Goal: Find specific page/section: Find specific page/section

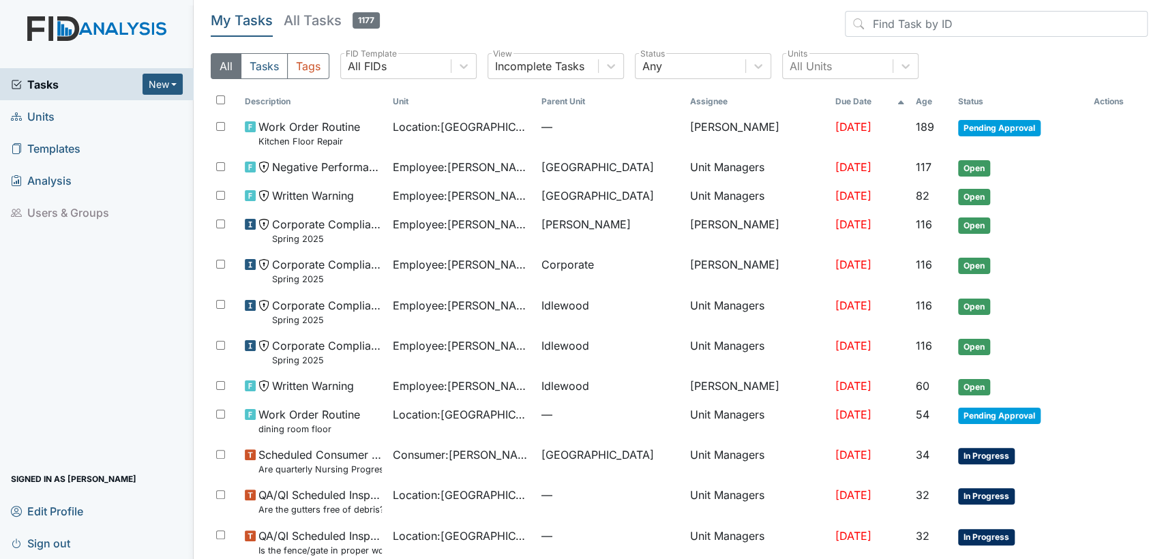
click at [98, 117] on link "Units" at bounding box center [97, 116] width 194 height 32
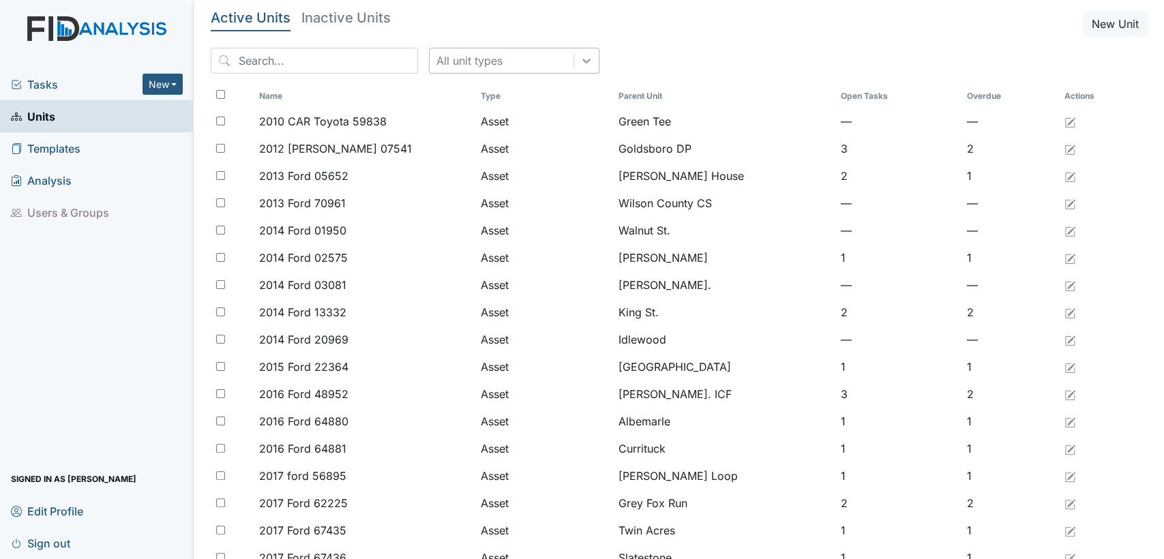
click at [579, 64] on icon at bounding box center [586, 61] width 14 height 14
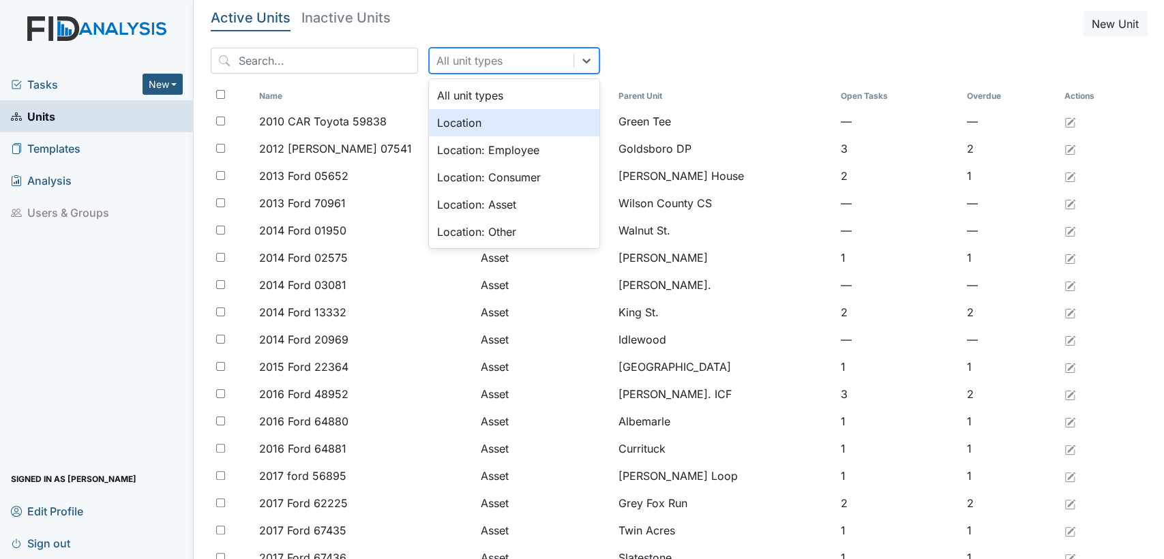
click at [532, 134] on div "Location" at bounding box center [514, 122] width 170 height 27
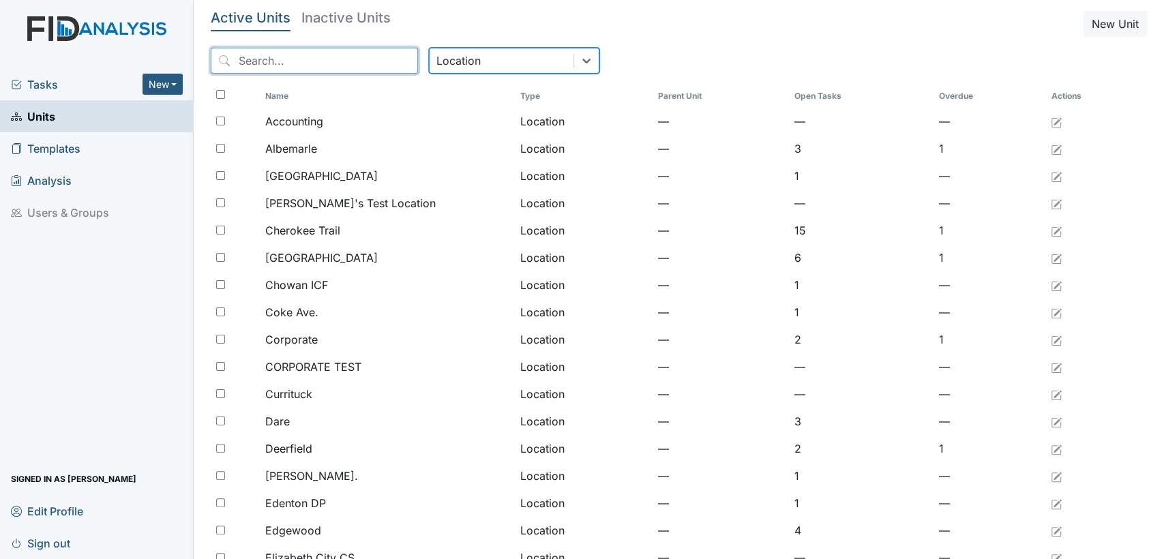
click at [320, 72] on input "search" at bounding box center [314, 61] width 207 height 26
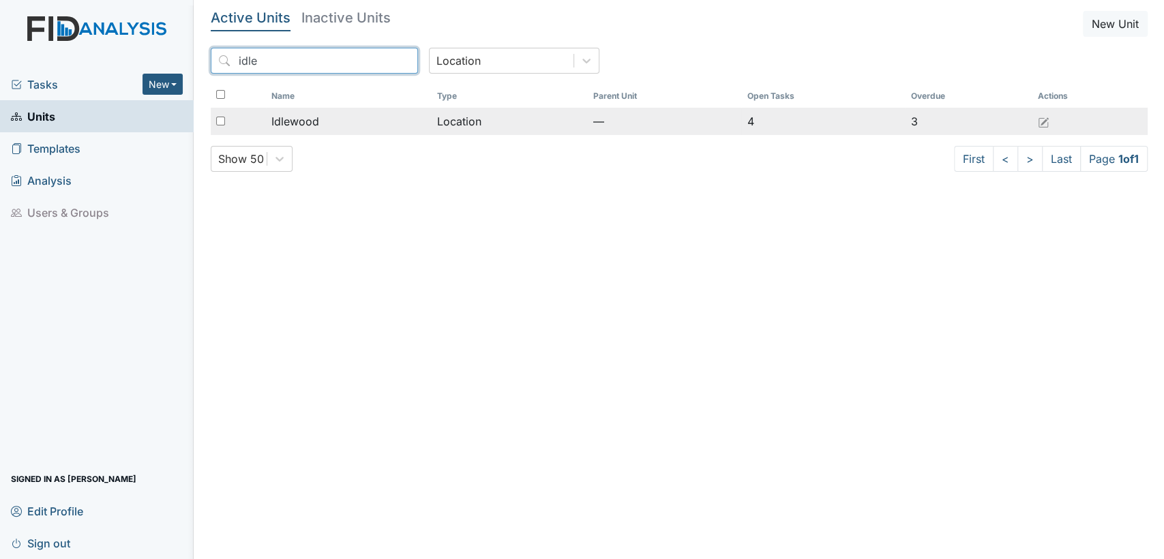
type input "idle"
click at [327, 121] on div "Idlewood" at bounding box center [348, 121] width 155 height 16
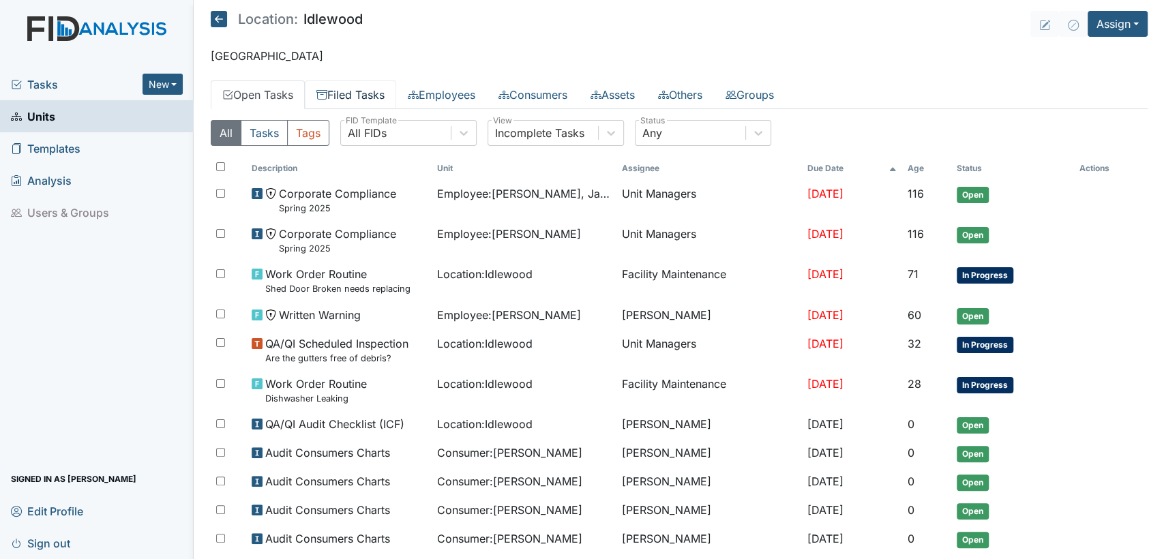
click at [355, 88] on link "Filed Tasks" at bounding box center [350, 94] width 91 height 29
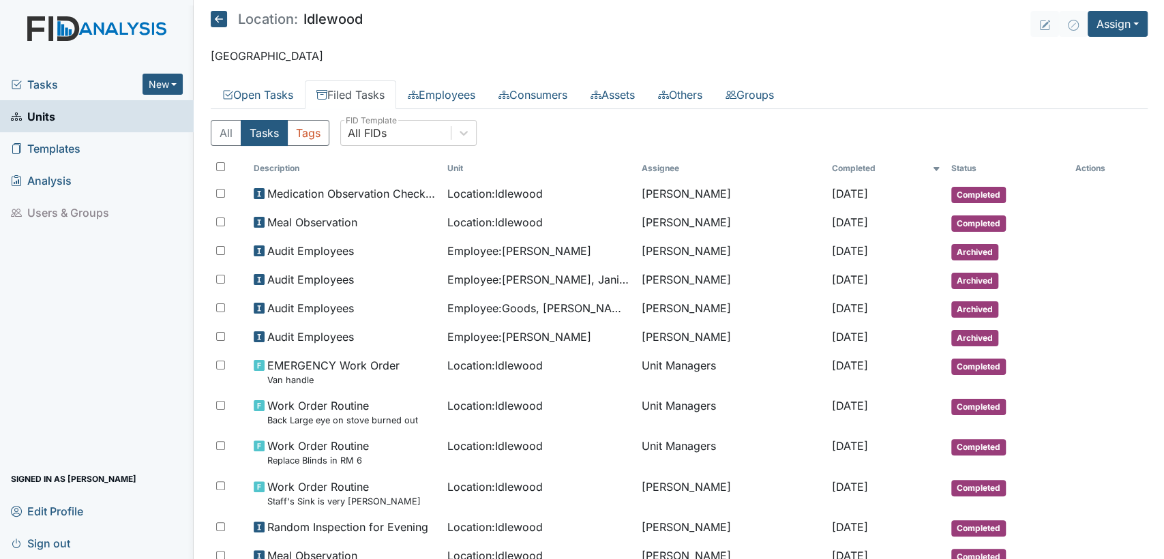
click at [223, 22] on icon at bounding box center [219, 19] width 16 height 16
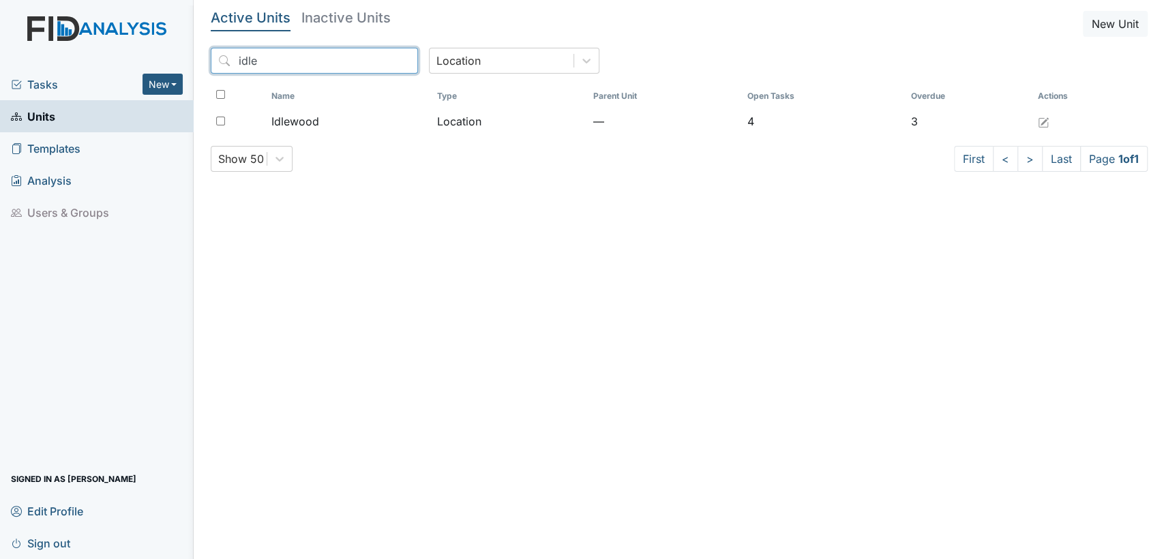
drag, startPoint x: 186, startPoint y: 39, endPoint x: 106, endPoint y: 21, distance: 81.7
click at [108, 29] on div "Tasks New Form Inspection Document Bundle Units Templates Analysis Users & Grou…" at bounding box center [582, 279] width 1164 height 559
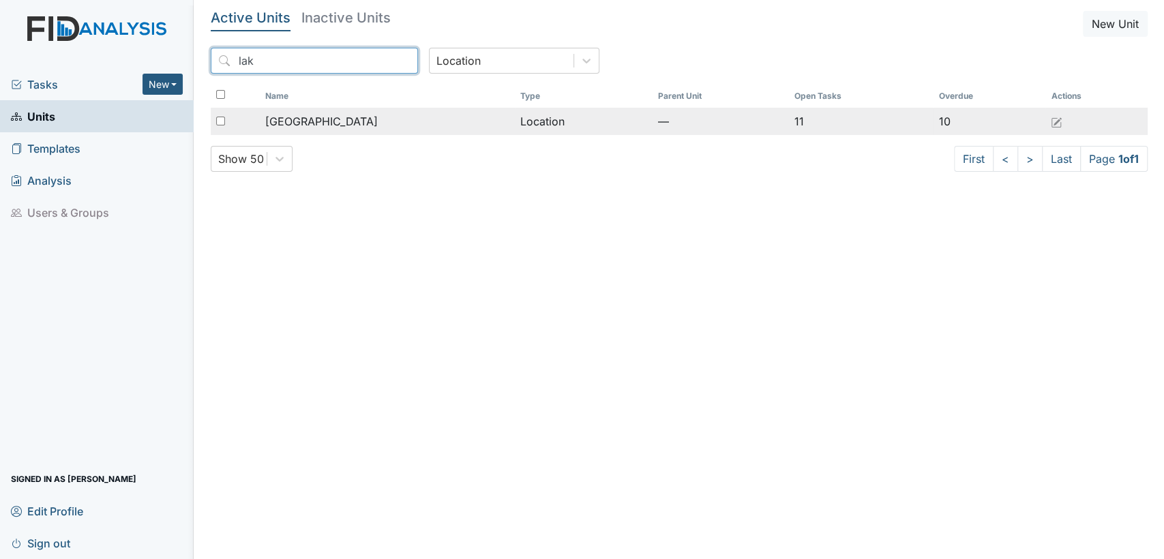
type input "lak"
click at [293, 113] on span "Lakeview" at bounding box center [321, 121] width 112 height 16
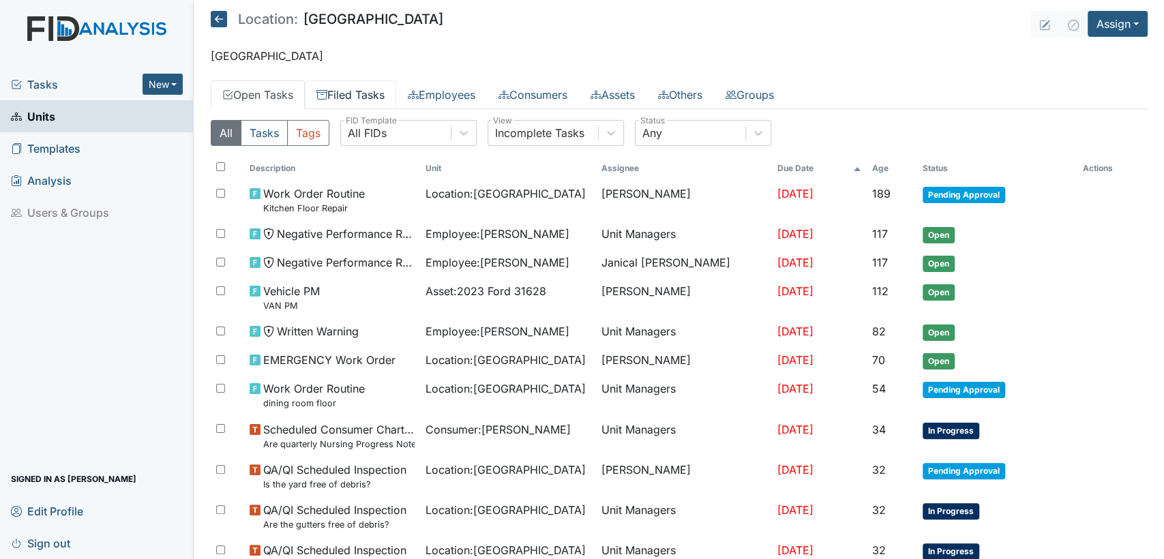
click at [322, 94] on icon at bounding box center [321, 94] width 11 height 11
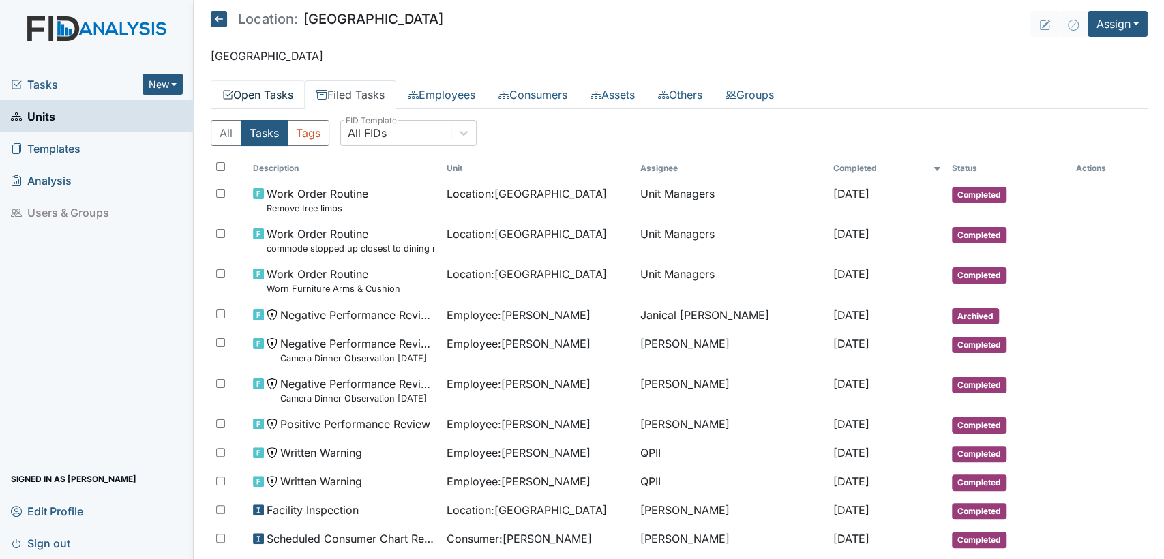
click at [256, 97] on link "Open Tasks" at bounding box center [258, 94] width 94 height 29
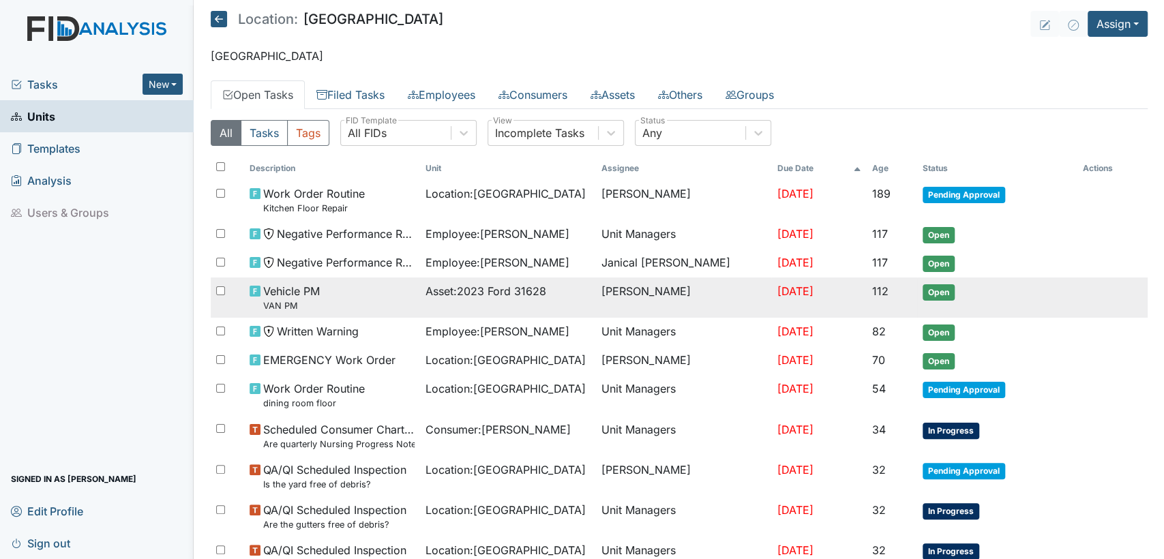
click at [933, 284] on span "Open" at bounding box center [938, 292] width 32 height 16
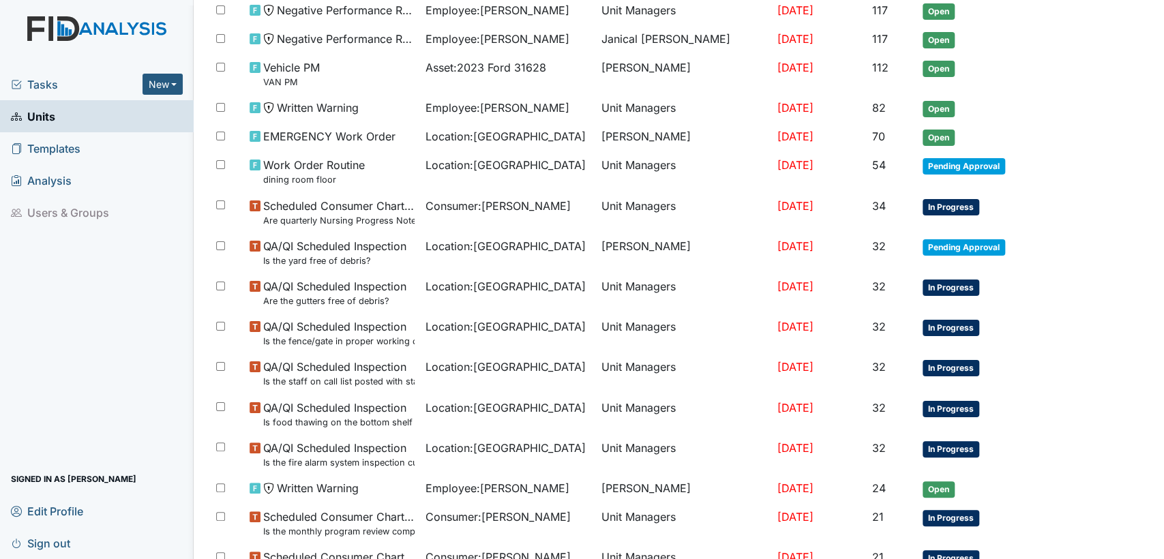
scroll to position [226, 0]
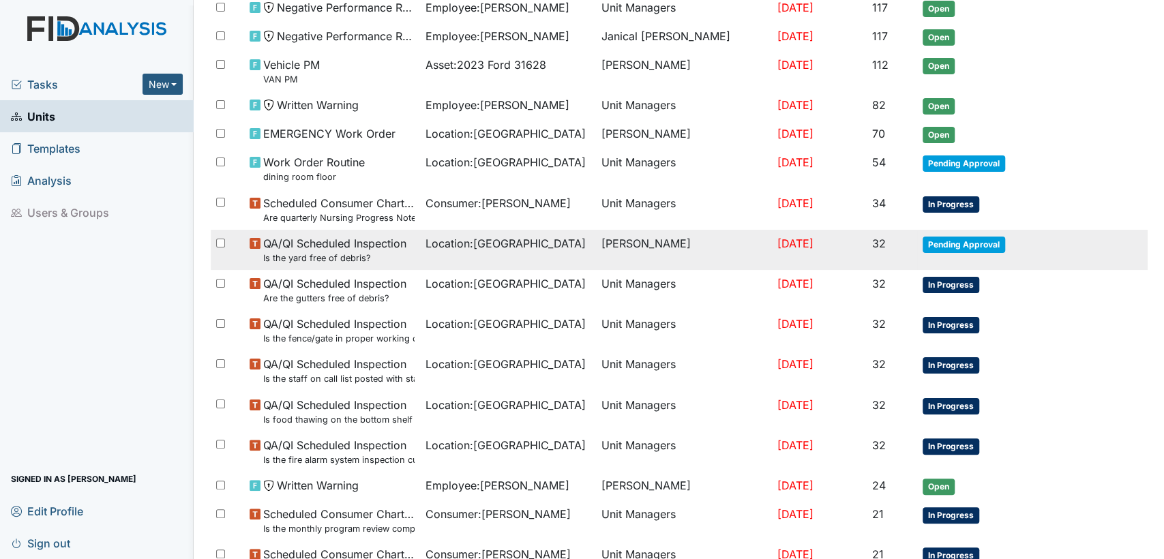
click at [977, 248] on span "Pending Approval" at bounding box center [963, 245] width 82 height 16
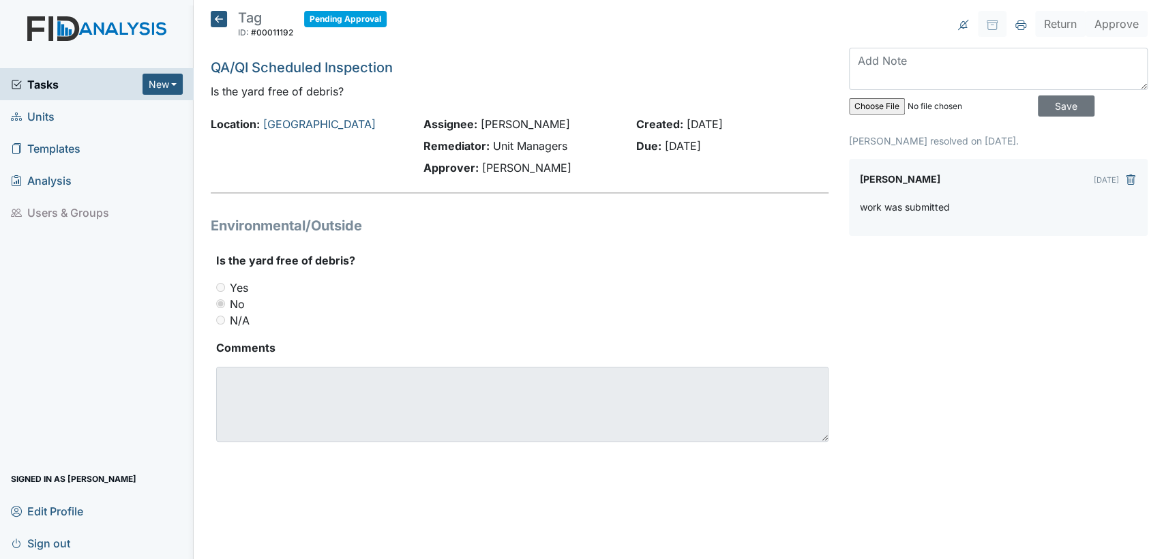
click at [222, 22] on icon at bounding box center [219, 19] width 16 height 16
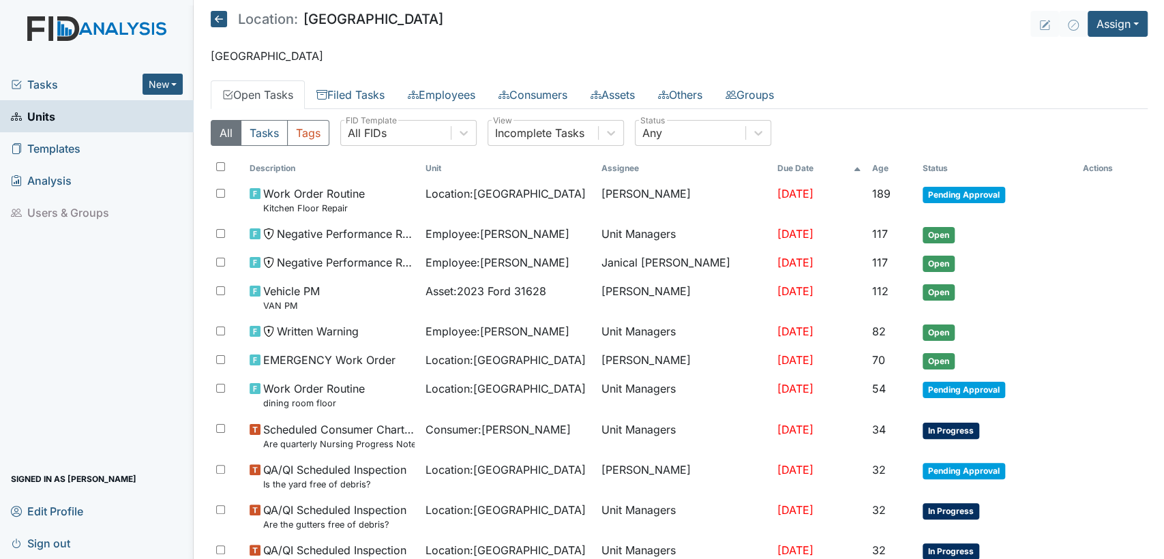
click at [219, 28] on div "Location: Lakeview" at bounding box center [327, 21] width 232 height 20
click at [218, 18] on icon at bounding box center [219, 19] width 16 height 16
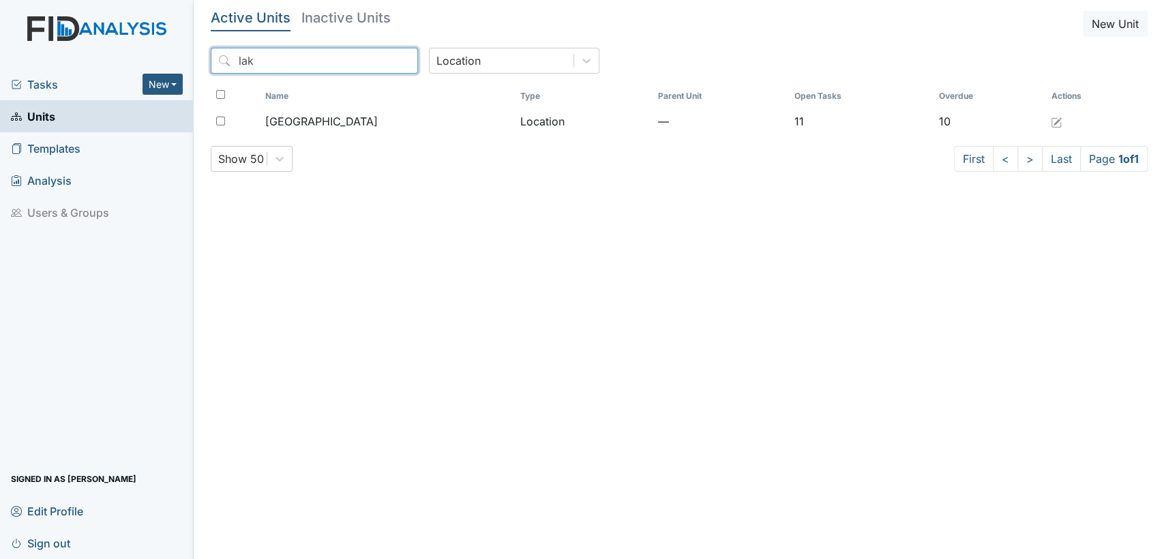
drag, startPoint x: 272, startPoint y: 61, endPoint x: 198, endPoint y: 50, distance: 74.3
click at [198, 50] on main "Active Units Inactive Units New Unit lak Location Name Type Parent Unit Open Ta…" at bounding box center [679, 279] width 970 height 559
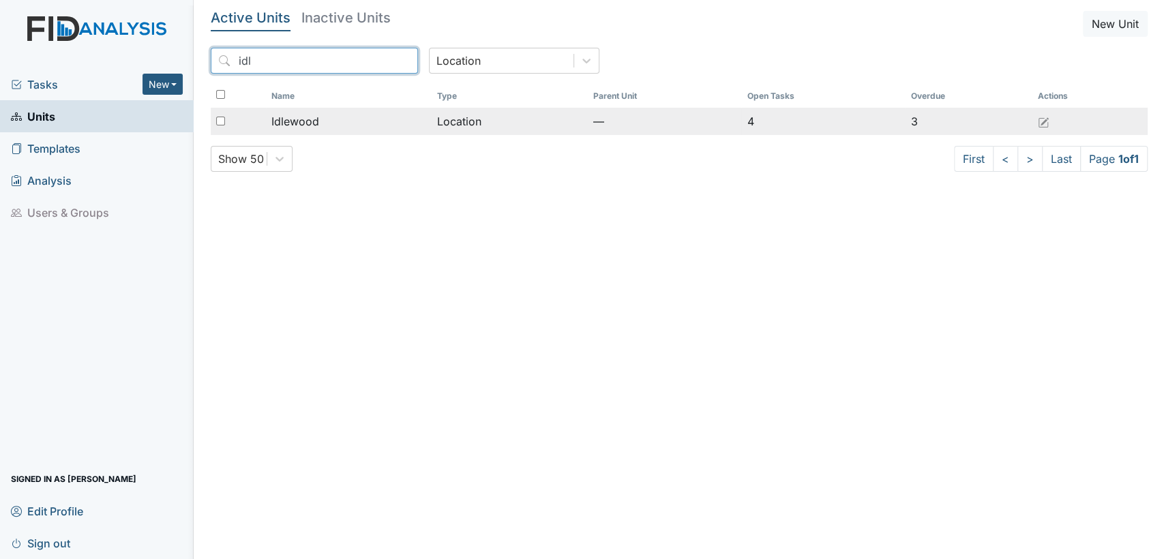
type input "idl"
click at [455, 110] on td "Location" at bounding box center [509, 121] width 156 height 27
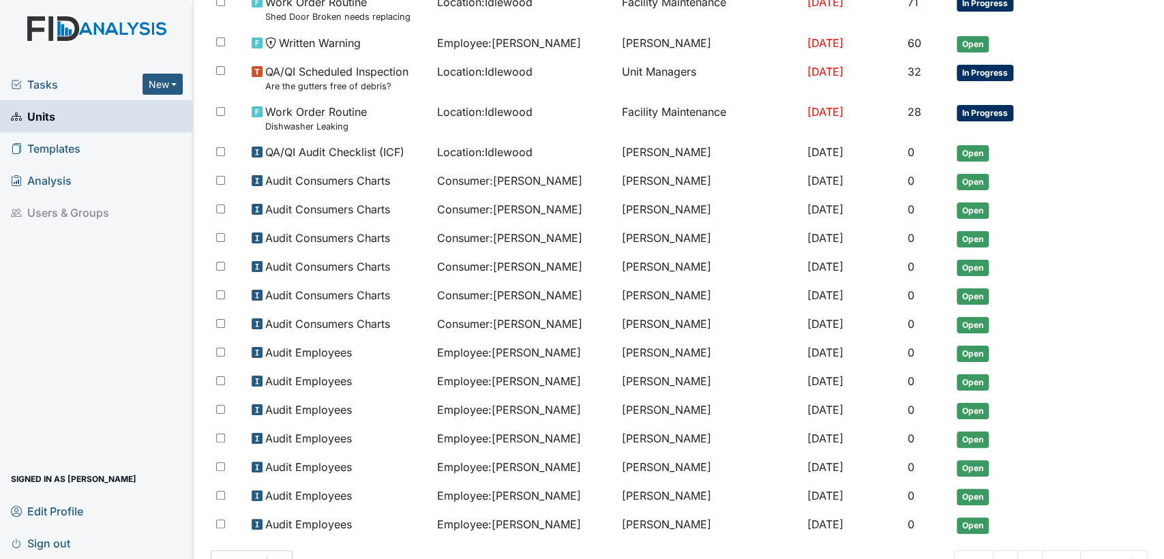
scroll to position [322, 0]
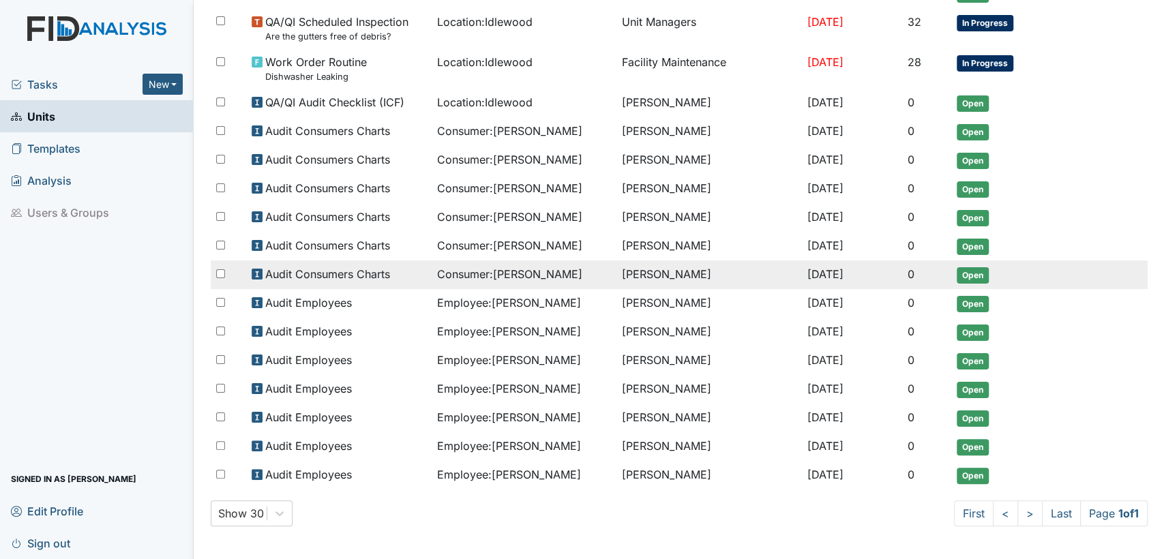
click at [973, 268] on span "Open" at bounding box center [972, 275] width 32 height 16
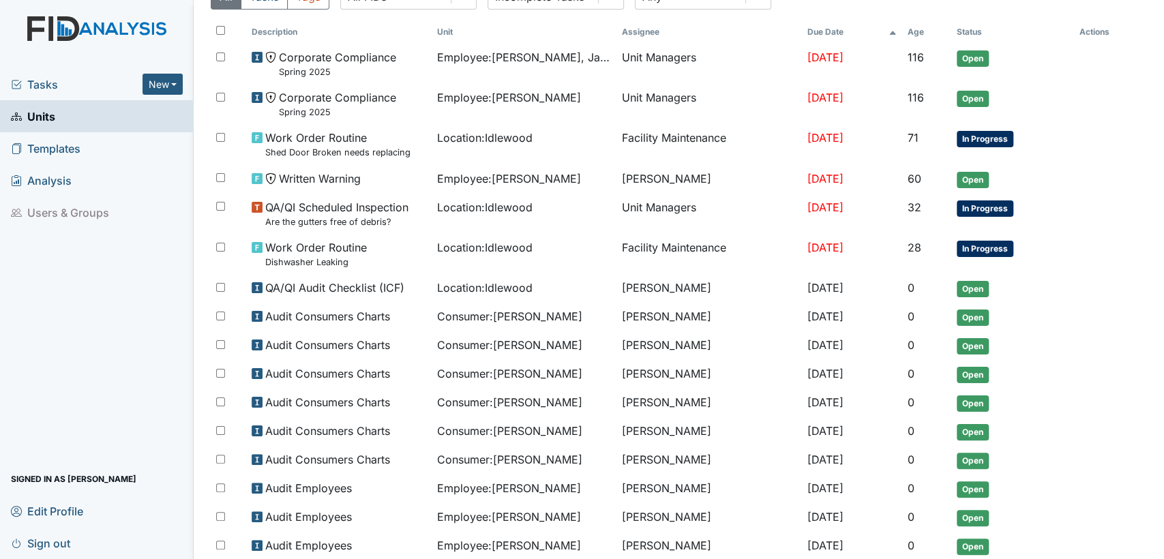
scroll to position [0, 0]
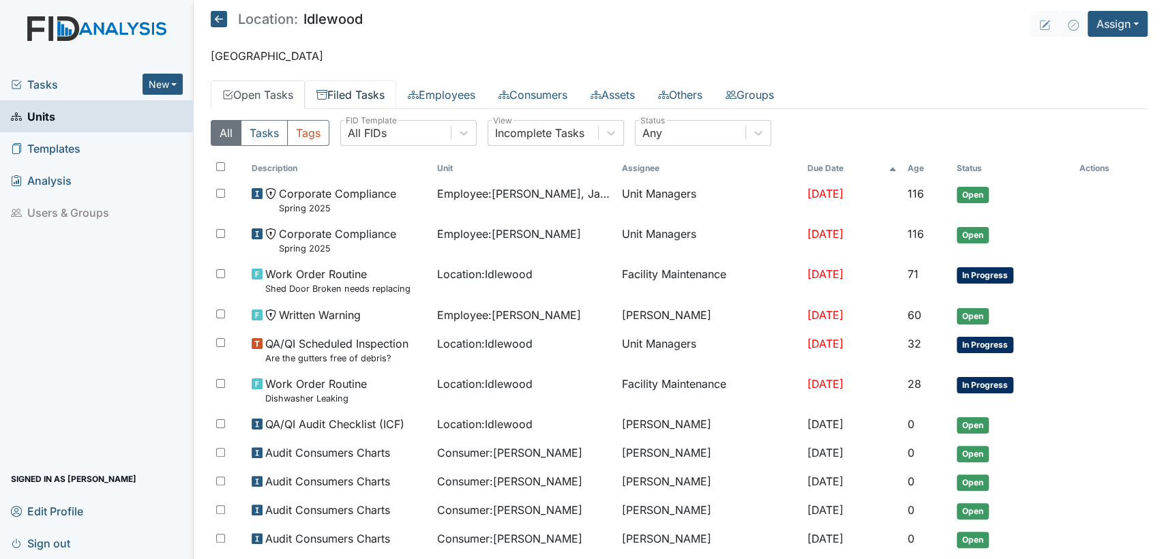
click at [342, 97] on link "Filed Tasks" at bounding box center [350, 94] width 91 height 29
